Goal: Task Accomplishment & Management: Manage account settings

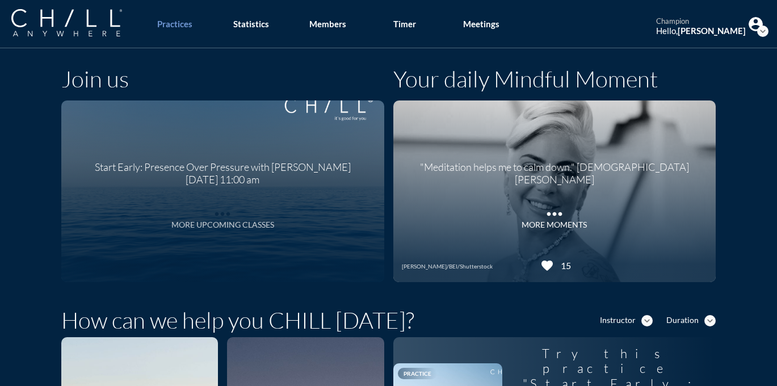
click at [226, 213] on icon "more_horiz" at bounding box center [222, 211] width 23 height 17
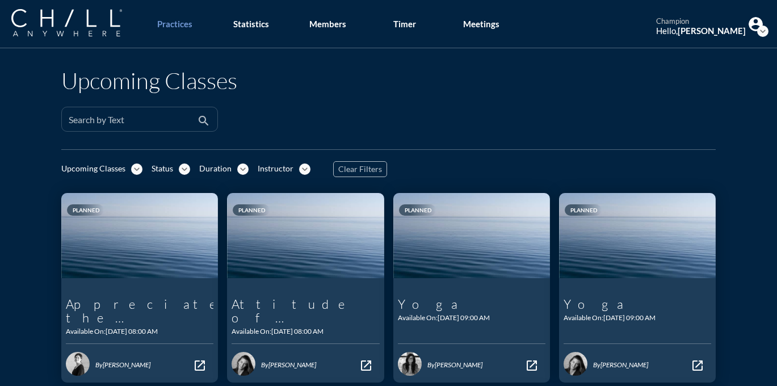
click at [180, 120] on input "Search by Text" at bounding box center [132, 124] width 126 height 14
click at [127, 119] on input "[PERSON_NAME]" at bounding box center [132, 124] width 126 height 14
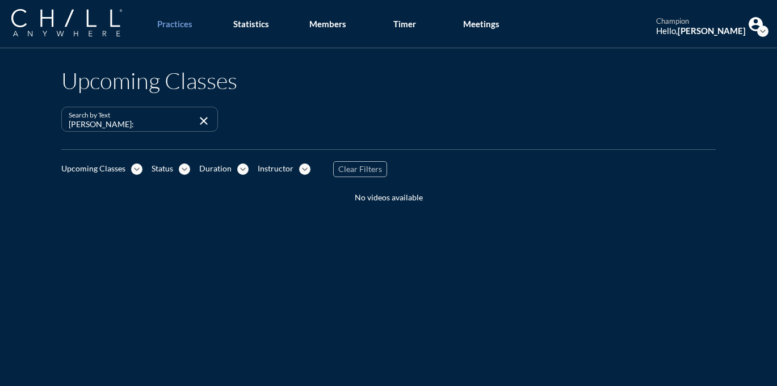
type input "[PERSON_NAME]"
click at [91, 22] on img at bounding box center [66, 22] width 111 height 27
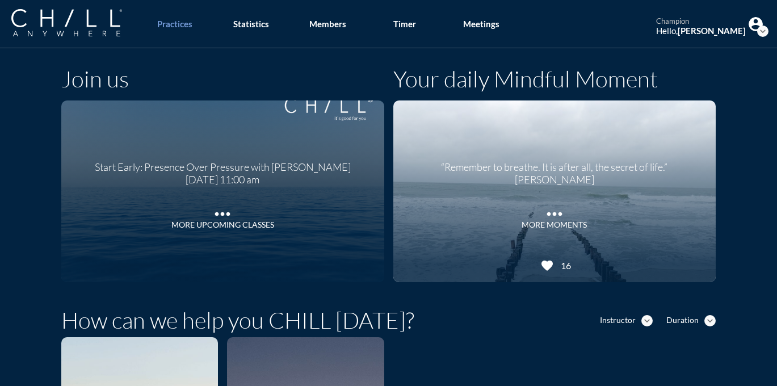
click at [766, 27] on icon "expand_more" at bounding box center [762, 31] width 11 height 11
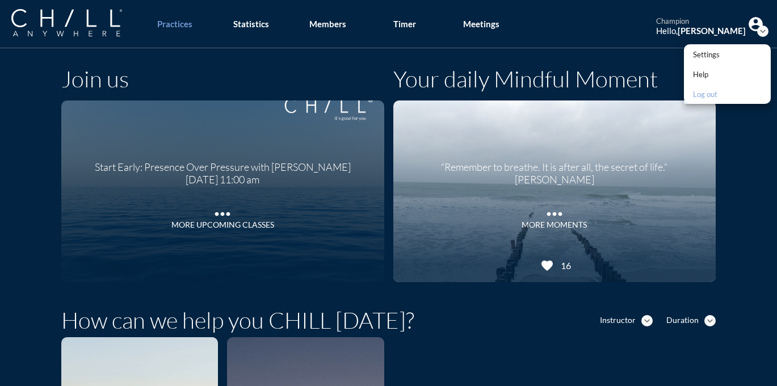
click at [726, 84] on link "Log out" at bounding box center [727, 94] width 87 height 20
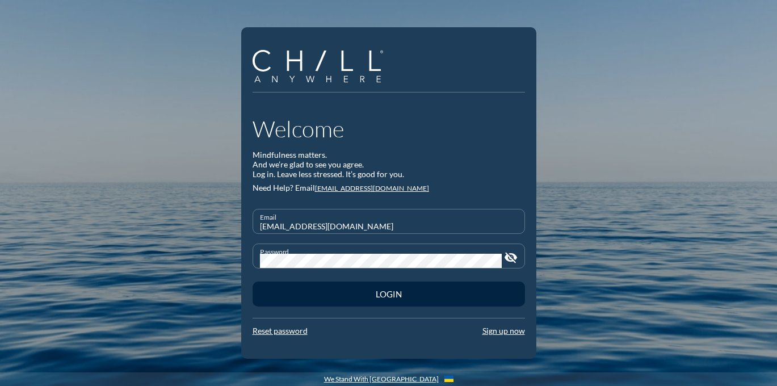
click at [465, 222] on input "[EMAIL_ADDRESS][DOMAIN_NAME]" at bounding box center [389, 226] width 258 height 14
type input "[PERSON_NAME][EMAIL_ADDRESS][DOMAIN_NAME]"
click at [450, 279] on div "Login" at bounding box center [389, 294] width 272 height 32
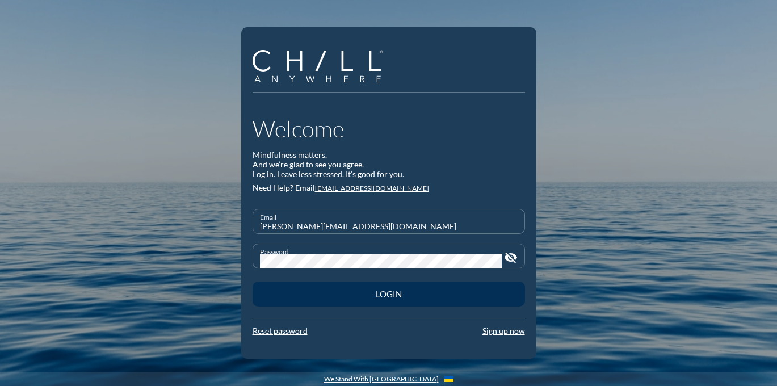
click at [449, 299] on button "Login" at bounding box center [389, 294] width 272 height 25
click at [407, 296] on div "Login" at bounding box center [388, 294] width 233 height 10
click at [366, 291] on div "Login" at bounding box center [388, 294] width 233 height 10
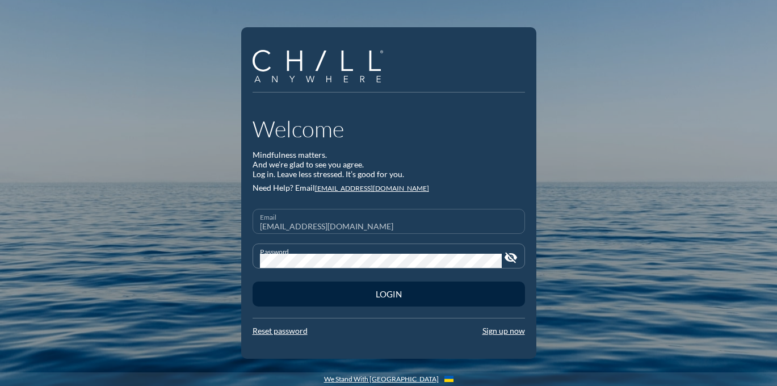
click at [457, 220] on input "[EMAIL_ADDRESS][DOMAIN_NAME]" at bounding box center [389, 226] width 258 height 14
type input "[PERSON_NAME][EMAIL_ADDRESS][DOMAIN_NAME]"
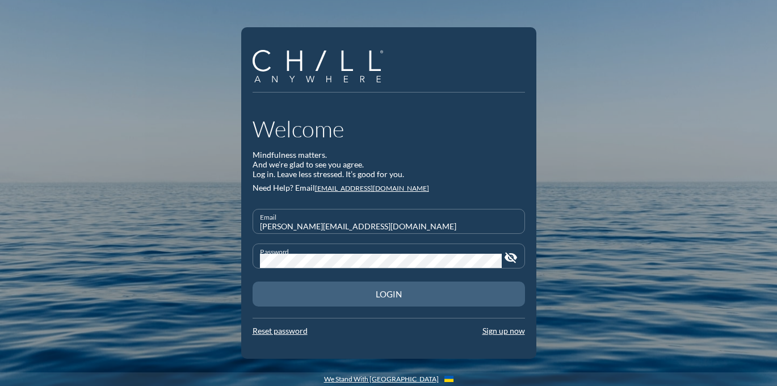
click at [434, 291] on div "Login" at bounding box center [388, 294] width 233 height 10
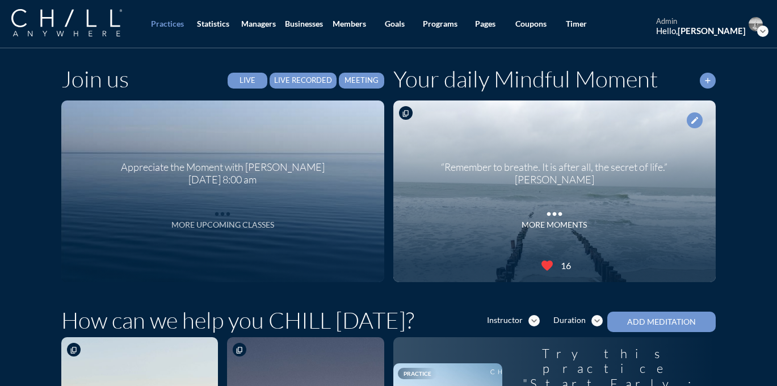
click at [220, 215] on icon "more_horiz" at bounding box center [222, 211] width 23 height 17
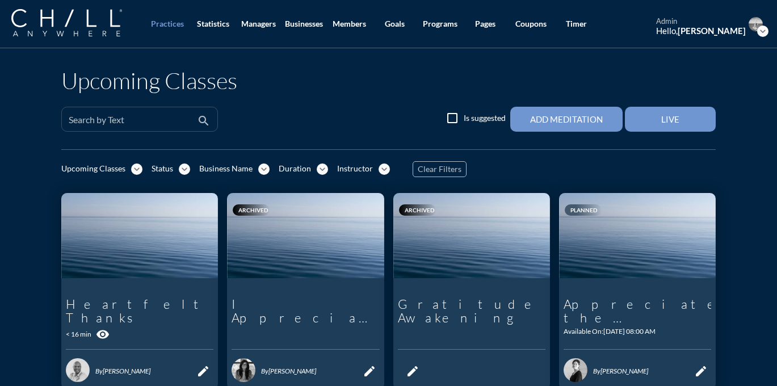
click at [168, 112] on div "Search by Text" at bounding box center [132, 119] width 126 height 24
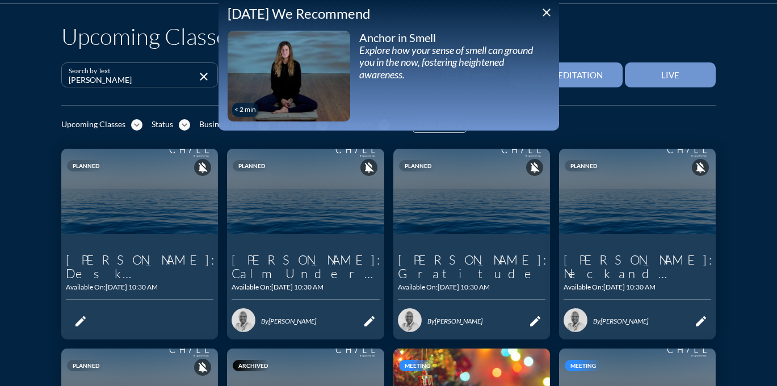
scroll to position [45, 0]
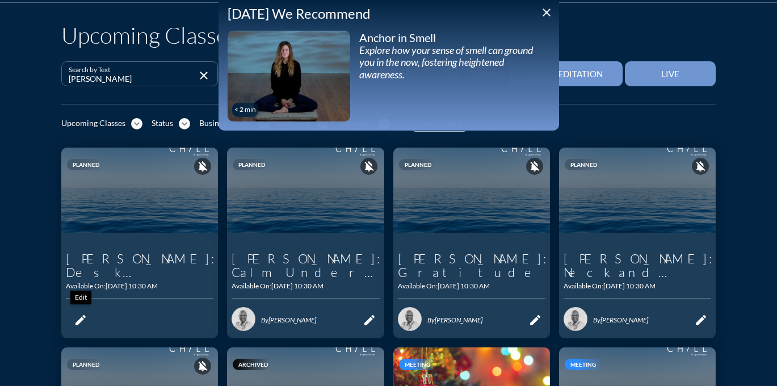
type input "[PERSON_NAME]"
click at [74, 316] on icon "edit" at bounding box center [81, 320] width 14 height 14
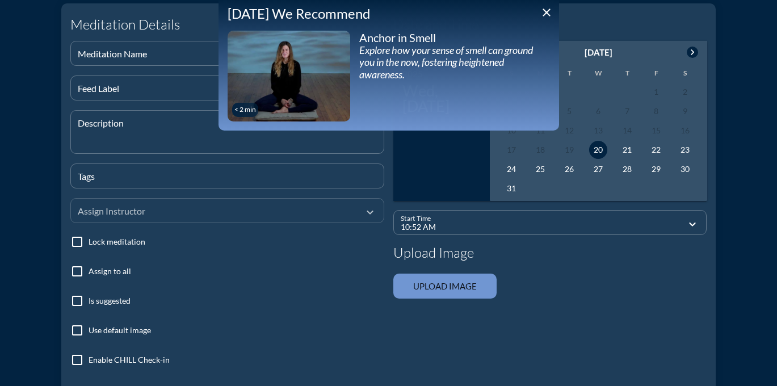
scroll to position [127, 0]
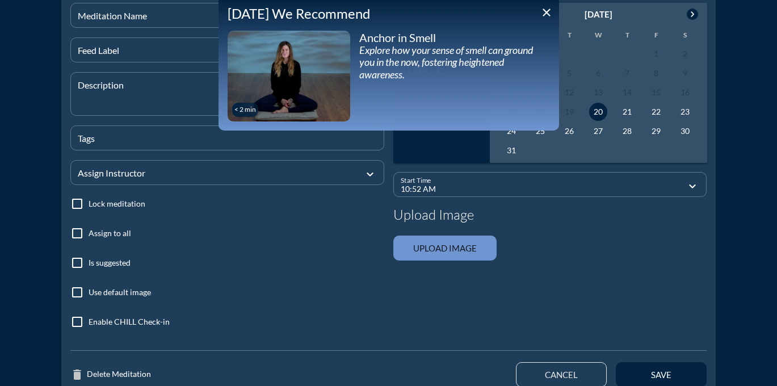
click at [546, 14] on icon "close" at bounding box center [547, 13] width 14 height 14
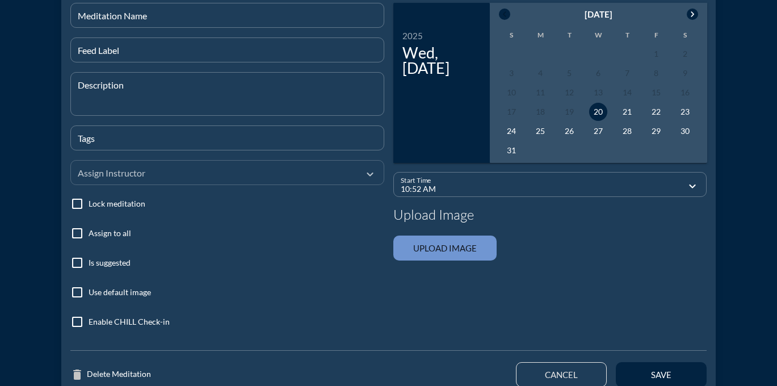
scroll to position [0, 0]
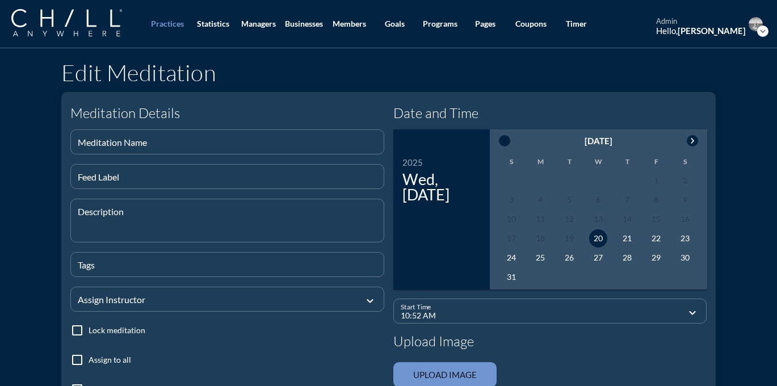
type input "Baird: Desk Stretch for Busy Days"
type textarea "A 15-min stretch with"
type input "baird,corporate,live"
type input "10:30 AM"
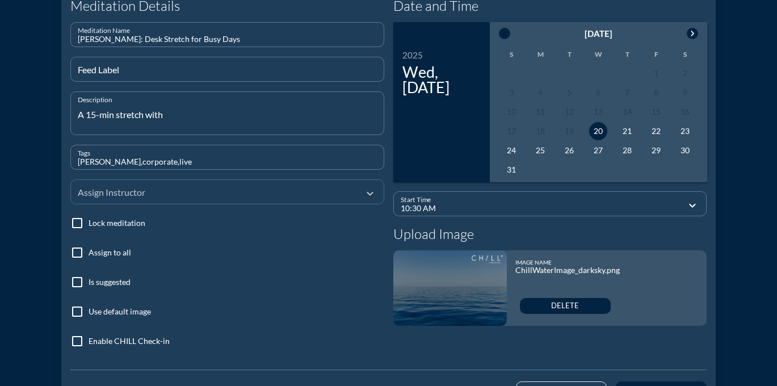
scroll to position [125, 0]
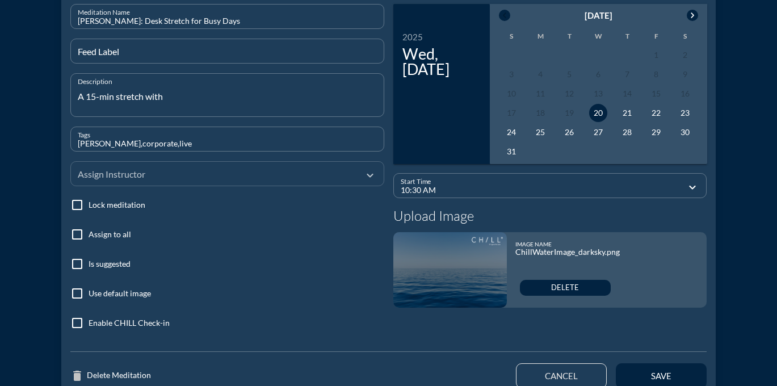
click at [175, 171] on div at bounding box center [219, 173] width 283 height 38
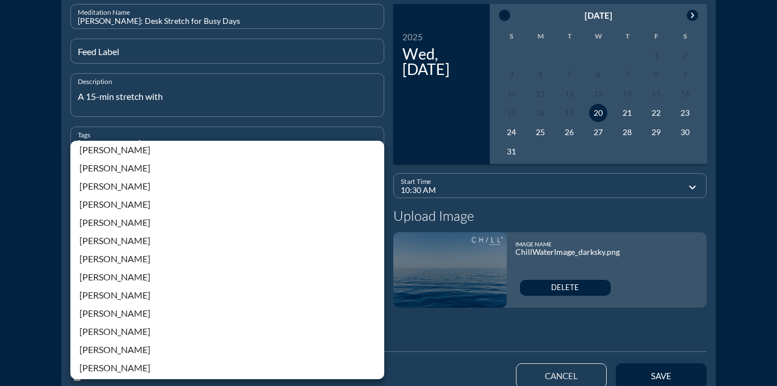
scroll to position [243, 0]
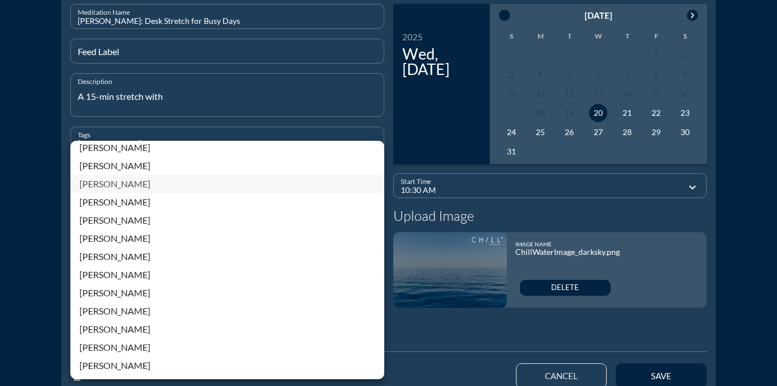
click at [120, 186] on div "[PERSON_NAME]" at bounding box center [227, 184] width 296 height 14
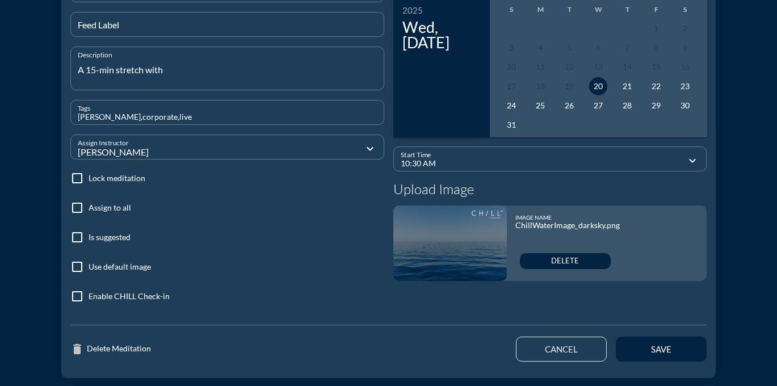
scroll to position [199, 0]
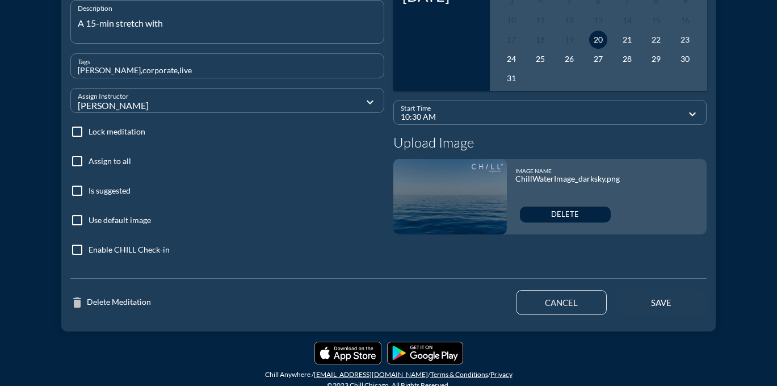
click at [638, 309] on button "save" at bounding box center [661, 302] width 91 height 25
type input "10:52 AM"
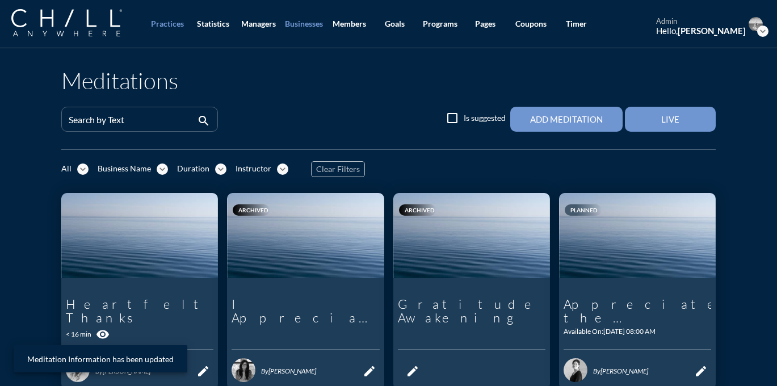
click at [309, 22] on div "Businesses" at bounding box center [304, 24] width 38 height 10
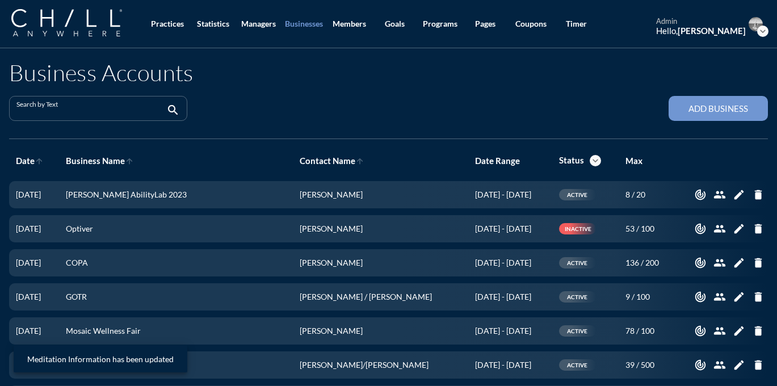
click at [114, 116] on input "Search by Text" at bounding box center [90, 113] width 148 height 14
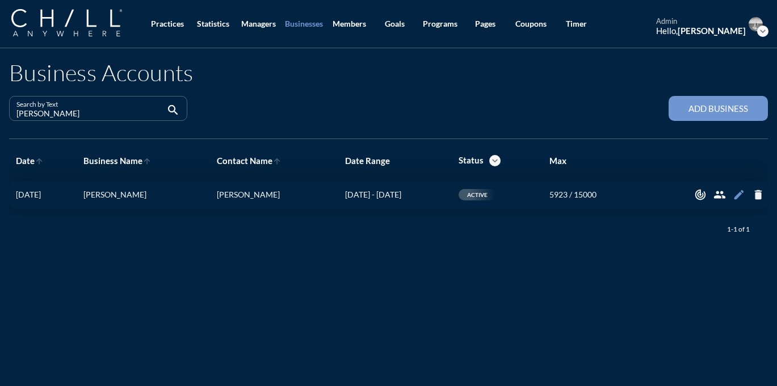
type input "[PERSON_NAME]"
click at [738, 198] on icon "edit" at bounding box center [739, 194] width 12 height 12
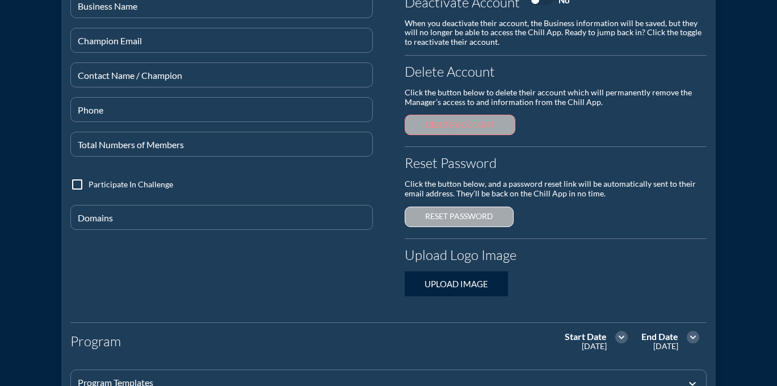
type input "[PERSON_NAME]"
type input "newbairdchampion@chillanywhere.com"
type input "[PERSON_NAME]"
type input "180-053-79854"
type input "15000"
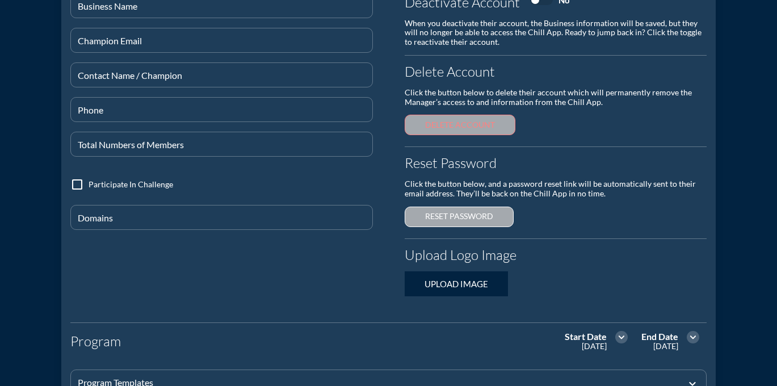
type input "@rwbaird.com"
checkbox input "true"
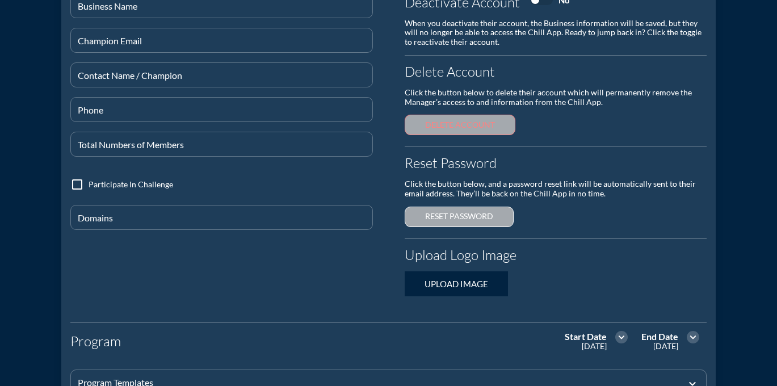
checkbox input "true"
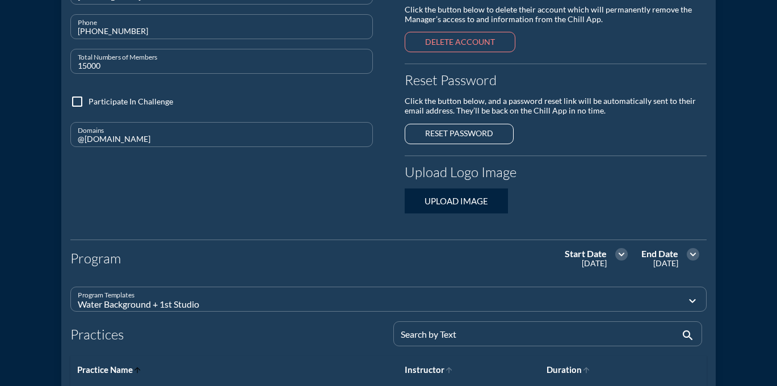
scroll to position [236, 0]
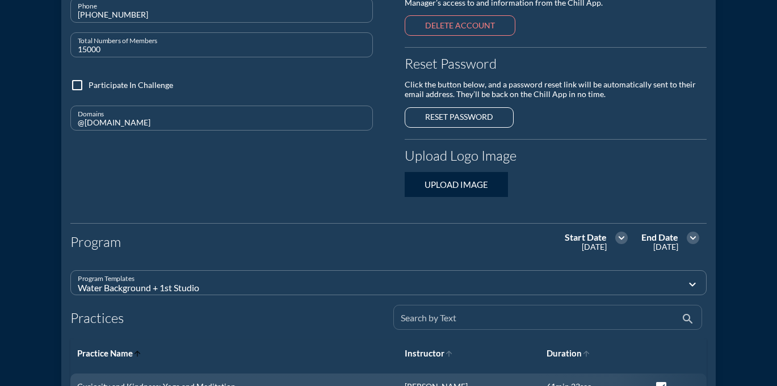
click at [449, 309] on div "Search by Text" at bounding box center [540, 317] width 279 height 24
type input "B"
checkbox input "false"
checkbox input "true"
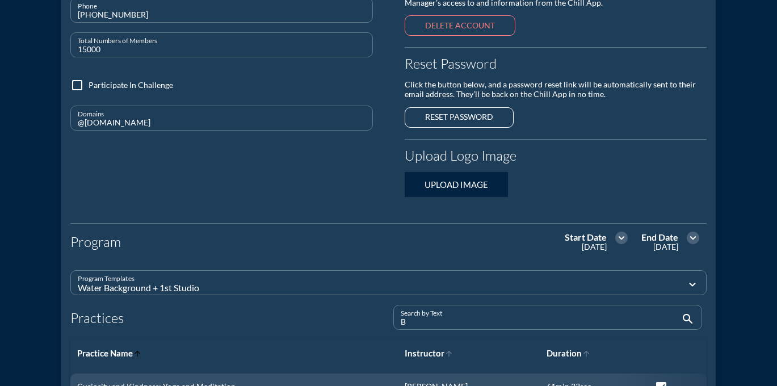
checkbox input "true"
type input "Ba"
checkbox input "false"
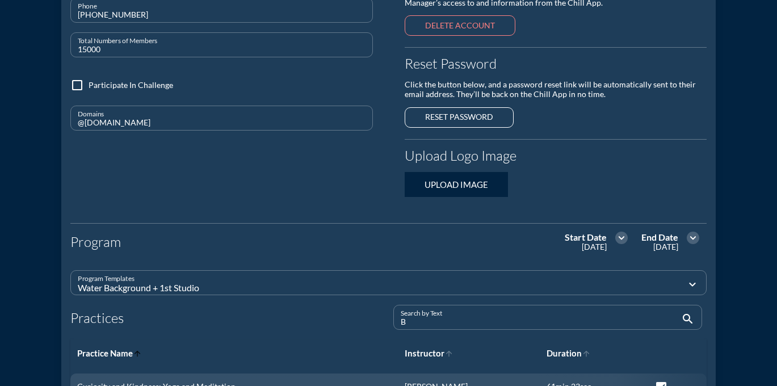
checkbox input "false"
type input "Bai"
checkbox input "true"
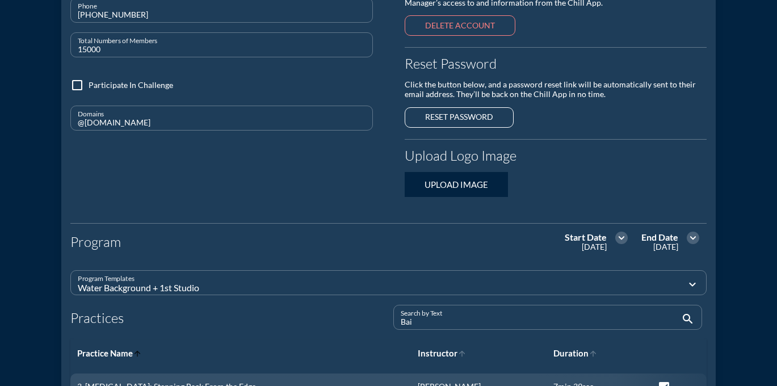
checkbox input "true"
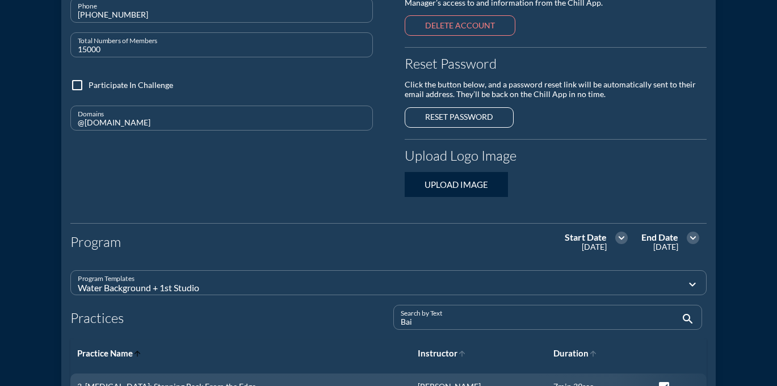
checkbox input "true"
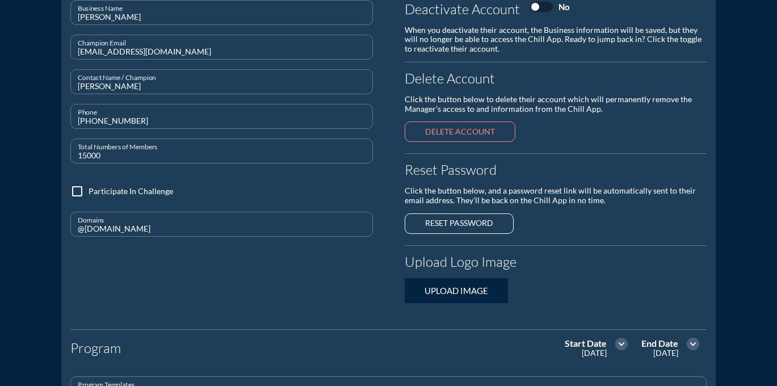
scroll to position [0, 0]
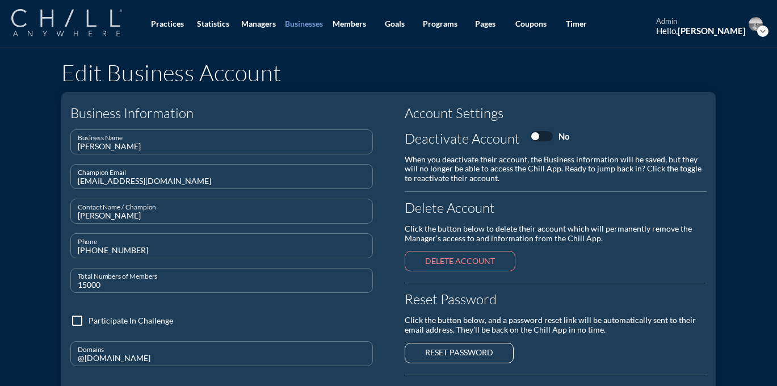
type input "Baird: Des"
click at [85, 37] on div at bounding box center [77, 23] width 133 height 29
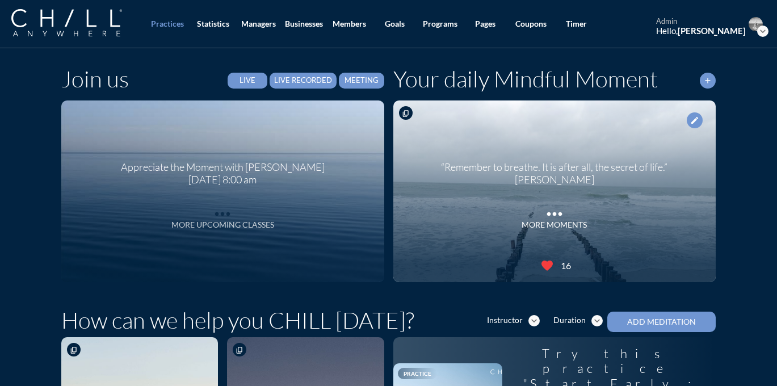
click at [222, 218] on icon "more_horiz" at bounding box center [222, 211] width 23 height 17
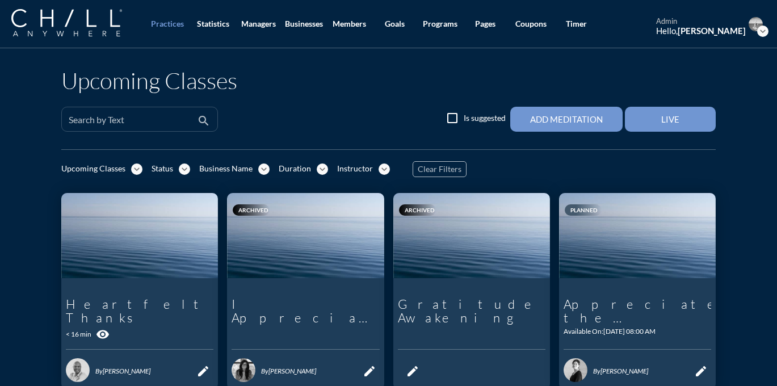
click at [133, 121] on input "Search by Text" at bounding box center [132, 124] width 126 height 14
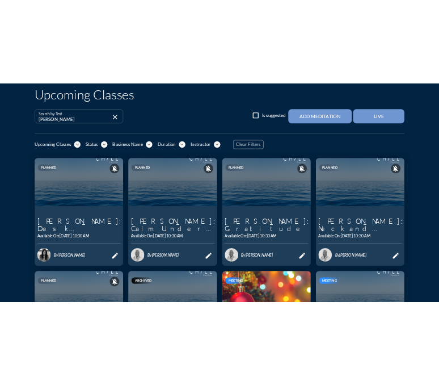
scroll to position [62, 0]
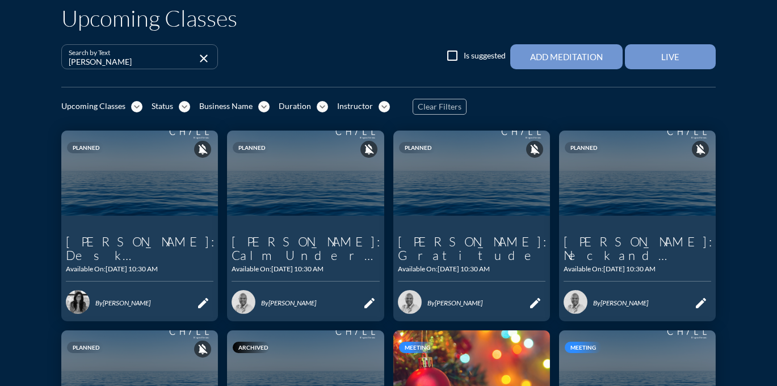
type input "[PERSON_NAME]"
